Goal: Download file/media

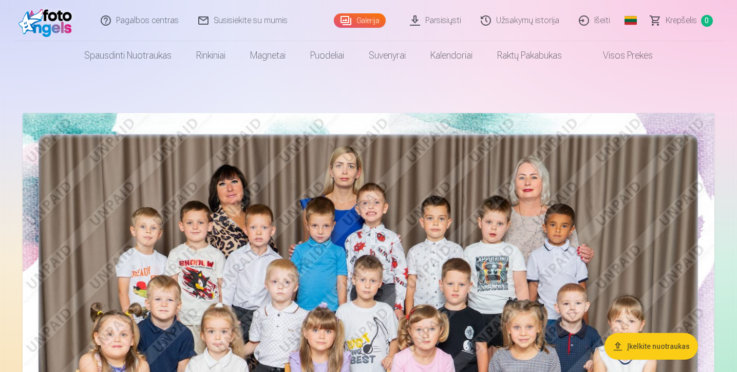
click at [441, 21] on link "Parsisiųsti" at bounding box center [436, 20] width 71 height 41
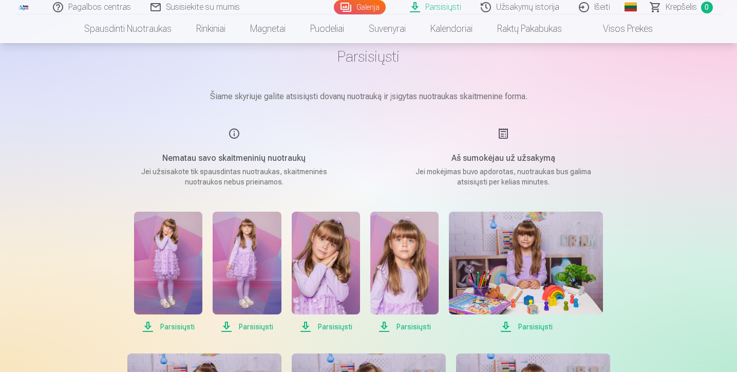
scroll to position [58, 0]
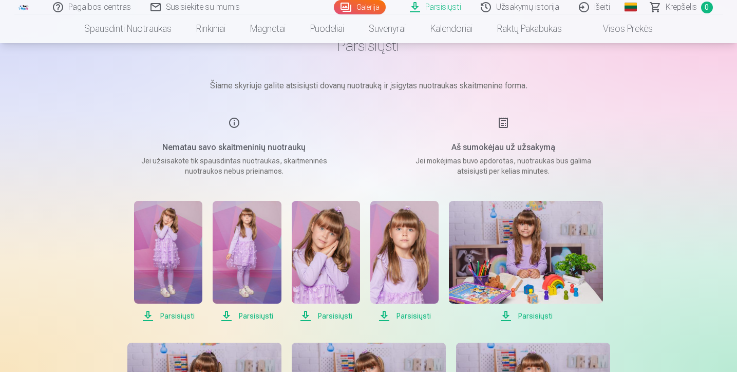
click at [149, 314] on span "Parsisiųsti" at bounding box center [168, 316] width 68 height 12
click at [228, 315] on span "Parsisiųsti" at bounding box center [247, 316] width 68 height 12
click at [226, 315] on span "Parsisiųsti" at bounding box center [247, 316] width 68 height 12
click at [305, 316] on span "Parsisiųsti" at bounding box center [326, 316] width 68 height 12
click at [306, 314] on span "Parsisiųsti" at bounding box center [326, 316] width 68 height 12
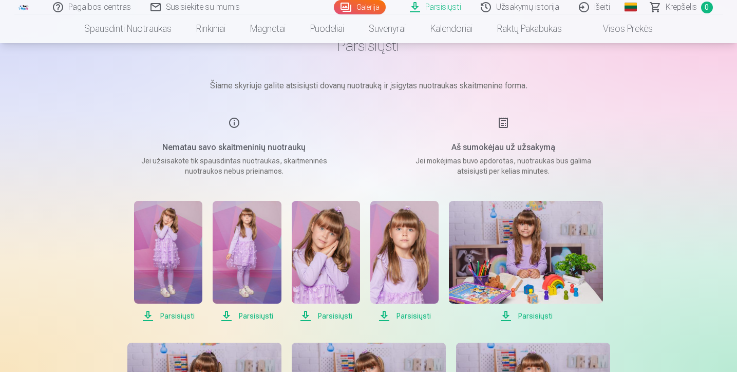
click at [435, 7] on link "Parsisiųsti" at bounding box center [436, 7] width 71 height 14
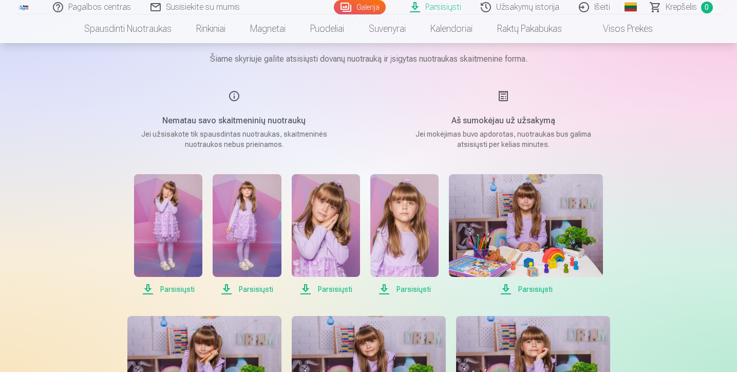
scroll to position [88, 0]
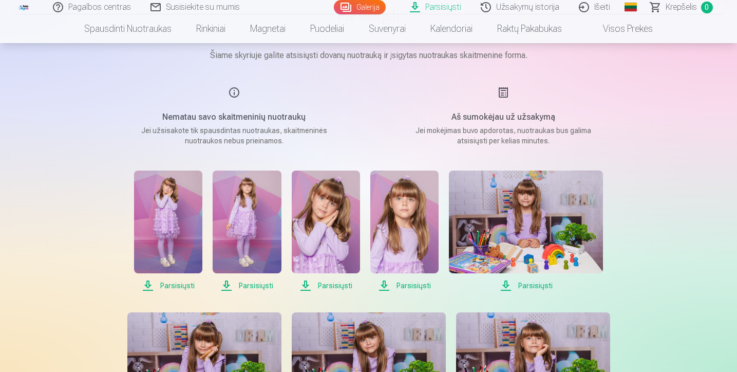
click at [308, 285] on span "Parsisiųsti" at bounding box center [326, 285] width 68 height 12
click at [324, 286] on span "Parsisiųsti" at bounding box center [326, 285] width 68 height 12
click at [384, 283] on span "Parsisiųsti" at bounding box center [404, 285] width 68 height 12
click at [406, 286] on span "Parsisiųsti" at bounding box center [404, 285] width 68 height 12
click at [332, 285] on span "Parsisiųsti" at bounding box center [326, 285] width 68 height 12
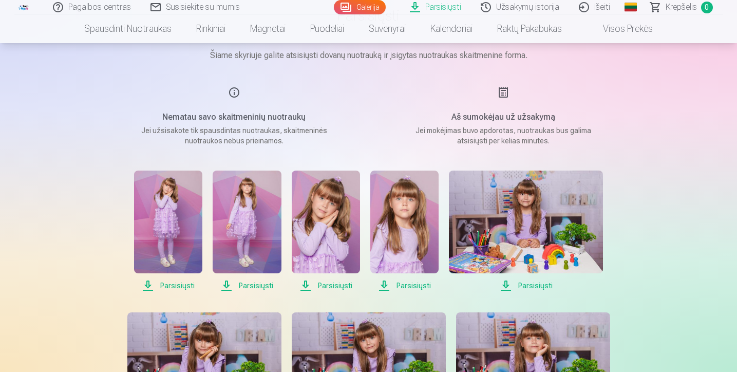
click at [382, 285] on span "Parsisiųsti" at bounding box center [404, 285] width 68 height 12
click at [418, 285] on span "Parsisiųsti" at bounding box center [404, 285] width 68 height 12
drag, startPoint x: 639, startPoint y: 371, endPoint x: 226, endPoint y: 288, distance: 420.7
click at [226, 288] on span "Parsisiųsti" at bounding box center [247, 285] width 68 height 12
click at [228, 287] on span "Parsisiųsti" at bounding box center [247, 285] width 68 height 12
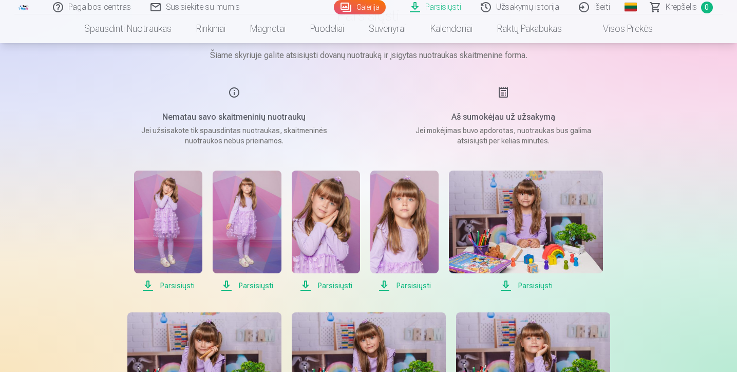
click at [244, 287] on span "Parsisiųsti" at bounding box center [247, 285] width 68 height 12
click at [252, 285] on span "Parsisiųsti" at bounding box center [247, 285] width 68 height 12
click at [229, 284] on span "Parsisiųsti" at bounding box center [247, 285] width 68 height 12
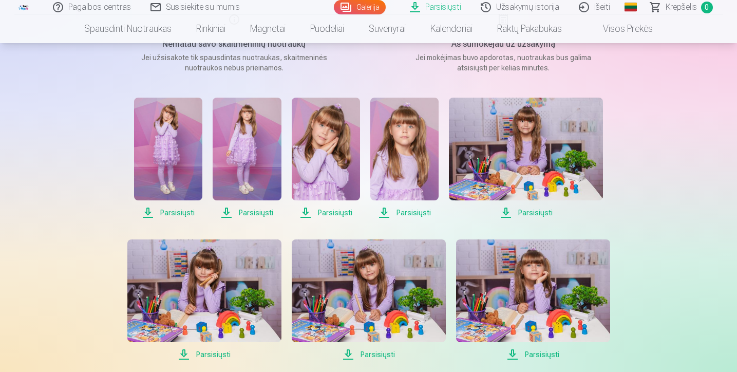
scroll to position [187, 0]
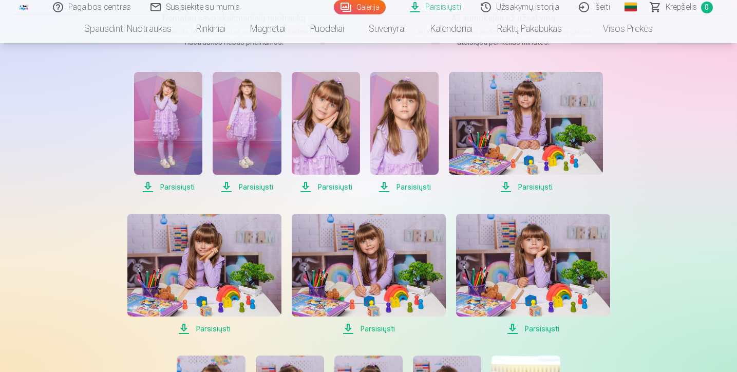
click at [260, 189] on span "Parsisiųsti" at bounding box center [247, 187] width 68 height 12
click at [228, 187] on span "Parsisiųsti" at bounding box center [247, 187] width 68 height 12
click at [249, 188] on span "Parsisiųsti" at bounding box center [247, 187] width 68 height 12
click at [404, 188] on span "Parsisiųsti" at bounding box center [404, 187] width 68 height 12
click at [386, 188] on span "Parsisiųsti" at bounding box center [404, 187] width 68 height 12
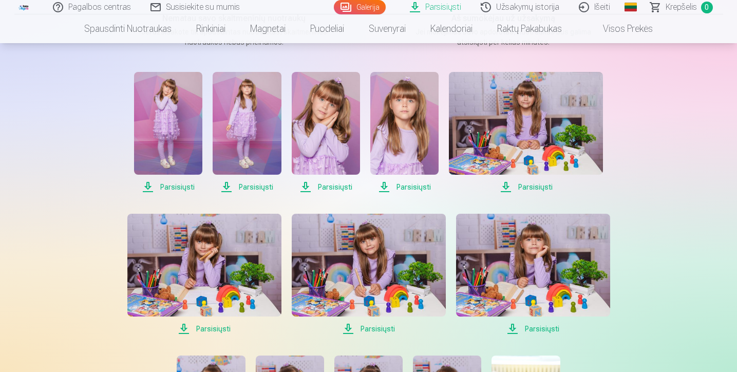
click at [508, 187] on span "Parsisiųsti" at bounding box center [526, 187] width 154 height 12
click at [526, 187] on span "Parsisiųsti" at bounding box center [526, 187] width 154 height 12
click at [206, 330] on span "Parsisiųsti" at bounding box center [204, 329] width 154 height 12
click at [185, 329] on span "Parsisiųsti" at bounding box center [204, 329] width 154 height 12
click at [349, 330] on span "Parsisiųsti" at bounding box center [369, 329] width 154 height 12
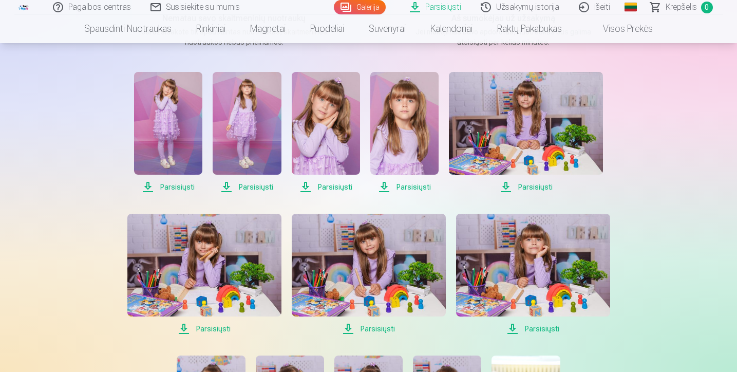
click at [377, 330] on span "Parsisiųsti" at bounding box center [369, 329] width 154 height 12
click at [512, 329] on span "Parsisiųsti" at bounding box center [533, 329] width 154 height 12
click at [535, 330] on span "Parsisiųsti" at bounding box center [533, 329] width 154 height 12
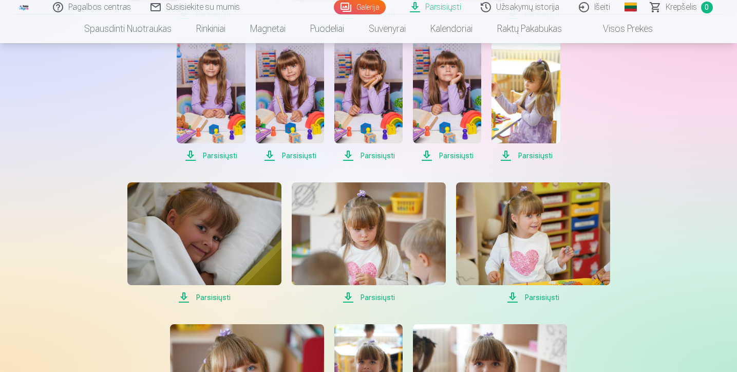
scroll to position [492, 0]
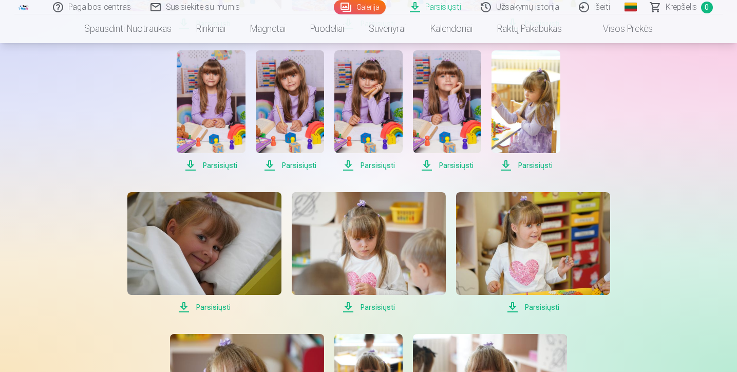
click at [222, 166] on span "Parsisiųsti" at bounding box center [211, 165] width 68 height 12
click at [191, 165] on span "Parsisiųsti" at bounding box center [211, 165] width 68 height 12
click at [270, 164] on span "Parsisiųsti" at bounding box center [290, 165] width 68 height 12
click at [270, 168] on span "Parsisiųsti" at bounding box center [290, 165] width 68 height 12
click at [288, 165] on span "Parsisiųsti" at bounding box center [290, 165] width 68 height 12
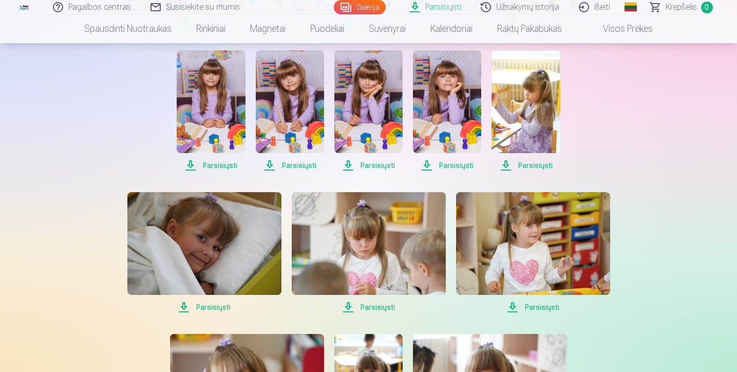
click at [350, 169] on span "Parsisiųsti" at bounding box center [368, 165] width 68 height 12
click at [373, 166] on span "Parsisiųsti" at bounding box center [368, 165] width 68 height 12
click at [428, 166] on span "Parsisiųsti" at bounding box center [447, 165] width 68 height 12
click at [451, 166] on span "Parsisiųsti" at bounding box center [447, 165] width 68 height 12
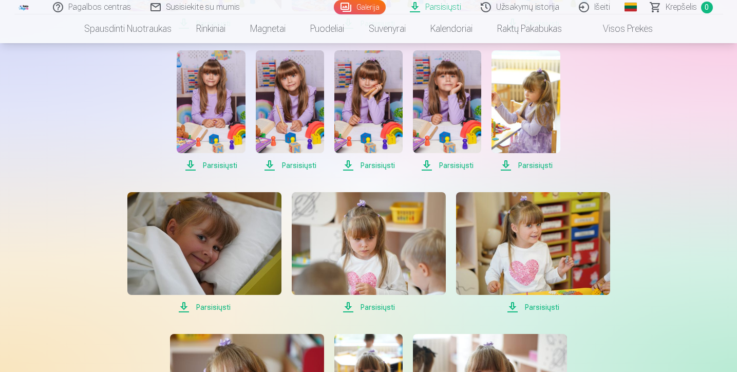
click at [509, 165] on span "Parsisiųsti" at bounding box center [525, 165] width 68 height 12
click at [525, 166] on span "Parsisiųsti" at bounding box center [525, 165] width 68 height 12
click at [184, 308] on span "Parsisiųsti" at bounding box center [204, 307] width 154 height 12
click at [211, 308] on span "Parsisiųsti" at bounding box center [204, 307] width 154 height 12
click at [349, 305] on span "Parsisiųsti" at bounding box center [369, 307] width 154 height 12
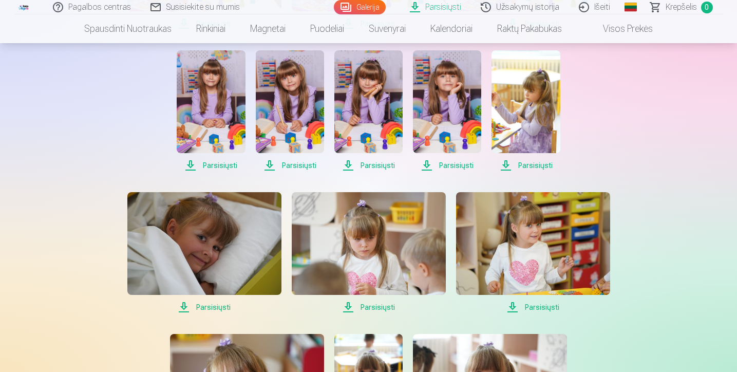
click at [366, 307] on span "Parsisiųsti" at bounding box center [369, 307] width 154 height 12
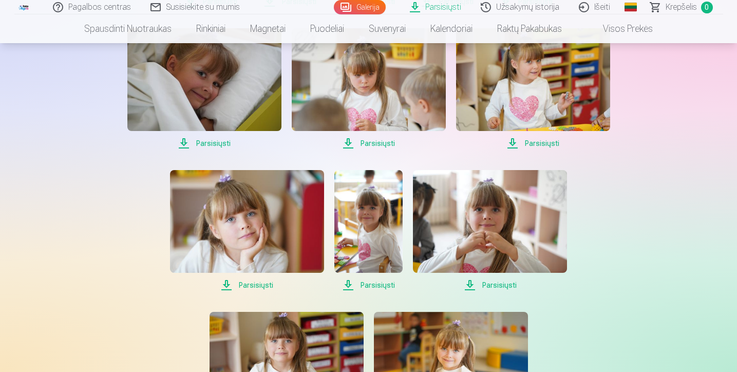
scroll to position [664, 0]
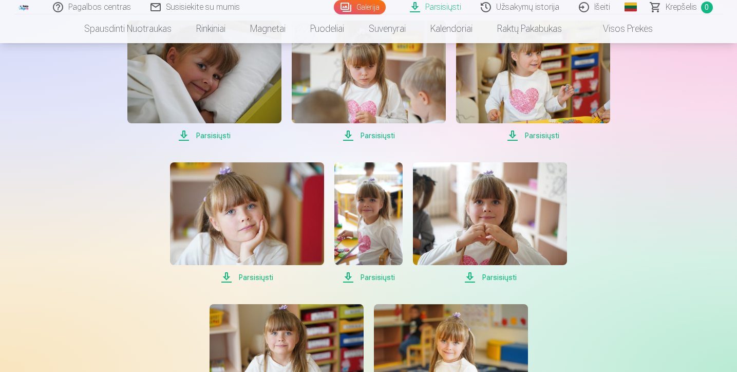
click at [260, 278] on span "Parsisiųsti" at bounding box center [247, 277] width 154 height 12
click at [226, 277] on span "Parsisiųsti" at bounding box center [247, 277] width 154 height 12
click at [368, 278] on span "Parsisiųsti" at bounding box center [368, 277] width 68 height 12
click at [349, 278] on span "Parsisiųsti" at bounding box center [368, 277] width 68 height 12
click at [542, 9] on link "Užsakymų istorija" at bounding box center [520, 7] width 98 height 14
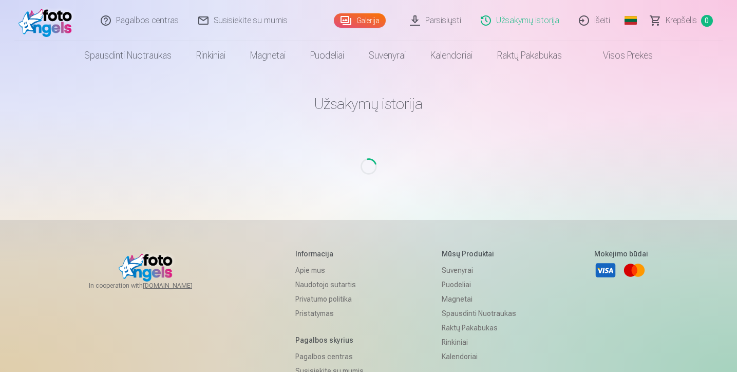
click at [522, 22] on link "Užsakymų istorija" at bounding box center [520, 20] width 98 height 41
click at [372, 23] on link "Galerija" at bounding box center [360, 20] width 52 height 14
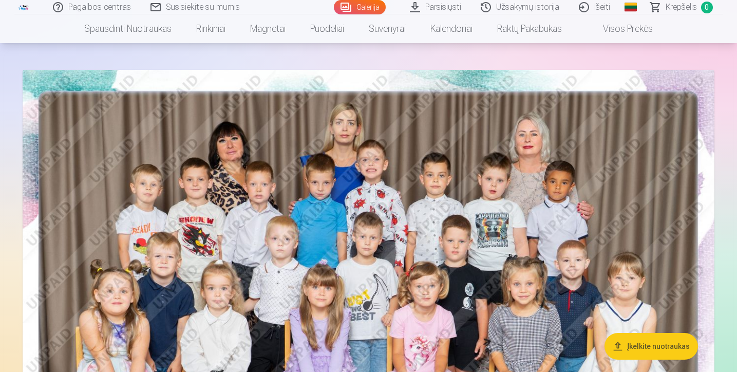
scroll to position [108, 0]
